Goal: Find specific page/section: Find specific page/section

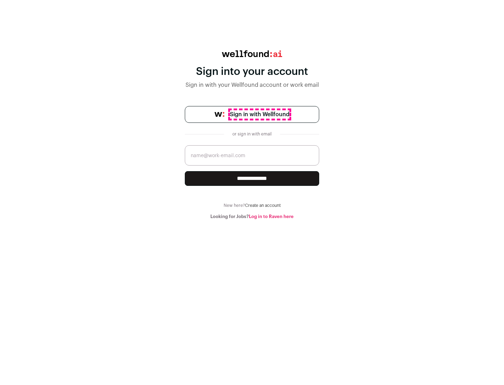
click at [260, 115] on span "Sign in with Wellfound" at bounding box center [260, 114] width 60 height 8
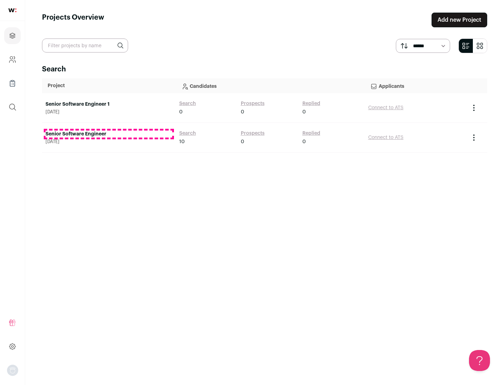
click at [109, 134] on link "Senior Software Engineer" at bounding box center [109, 134] width 127 height 7
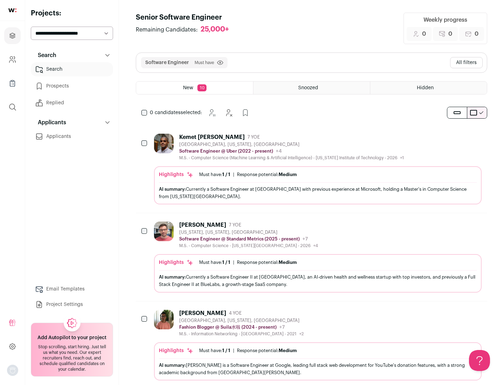
click at [312, 169] on div "Highlights Must have: 1 / 1 How many must haves have been fulfilled? | Response…" at bounding box center [318, 185] width 328 height 38
